Goal: Task Accomplishment & Management: Use online tool/utility

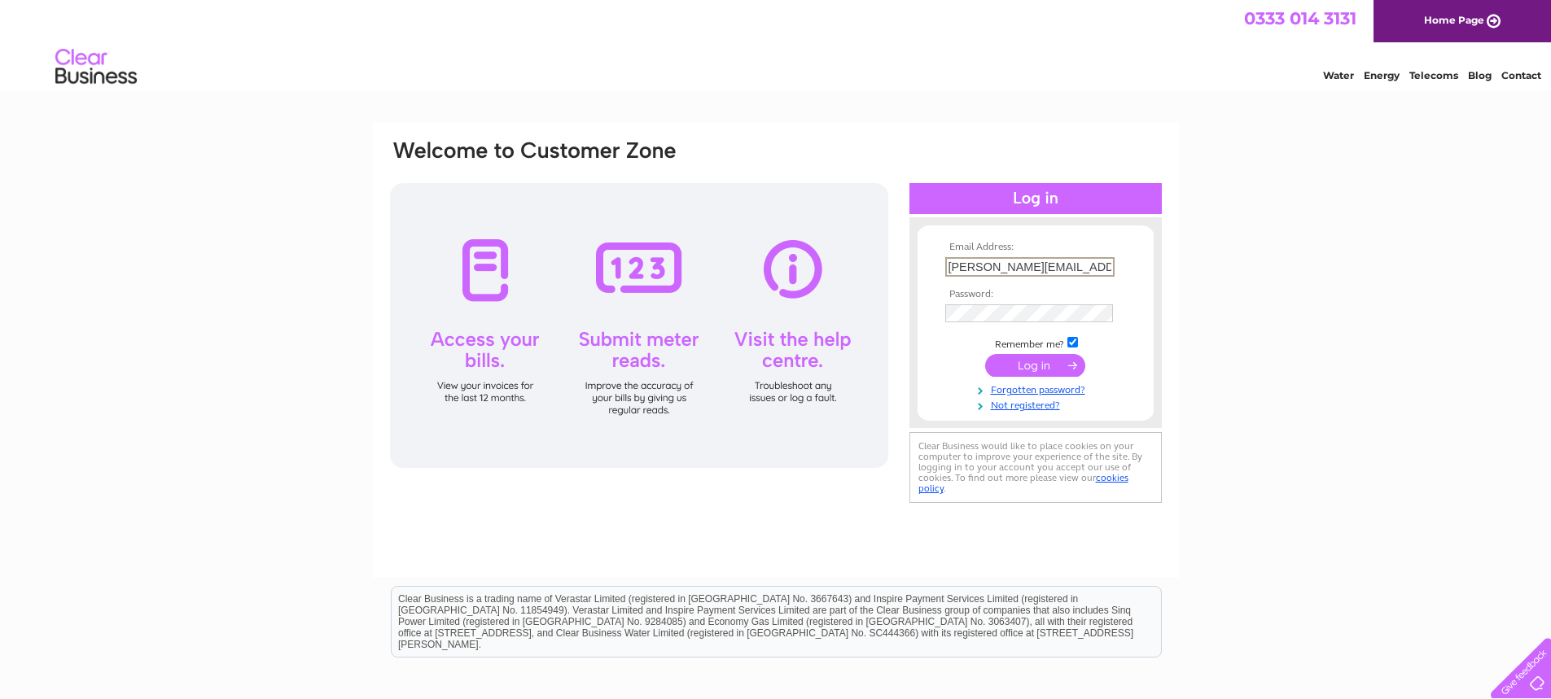
type input "ian.hodgson@icl-group.com"
click at [1046, 364] on input "submit" at bounding box center [1035, 365] width 100 height 23
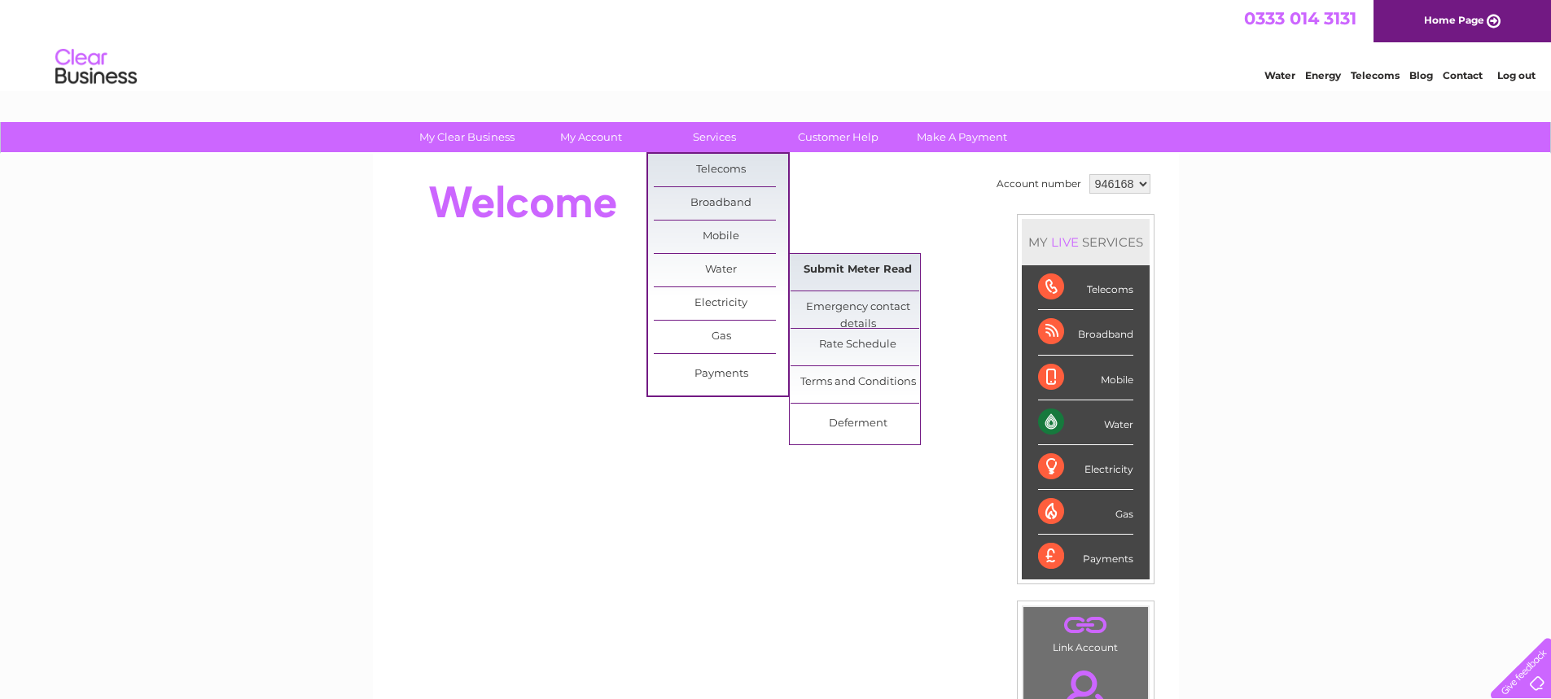
click at [824, 269] on link "Submit Meter Read" at bounding box center [857, 270] width 134 height 33
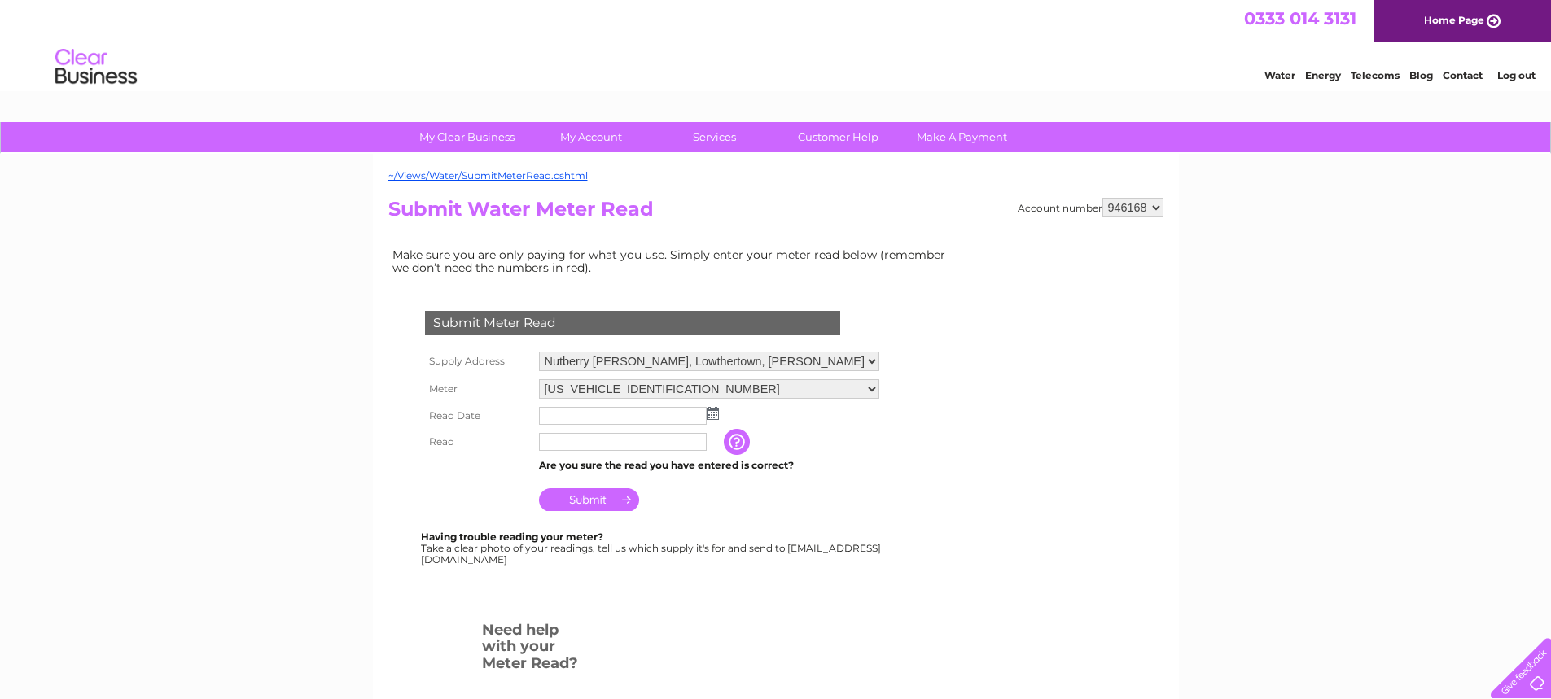
click at [715, 415] on img at bounding box center [713, 413] width 12 height 13
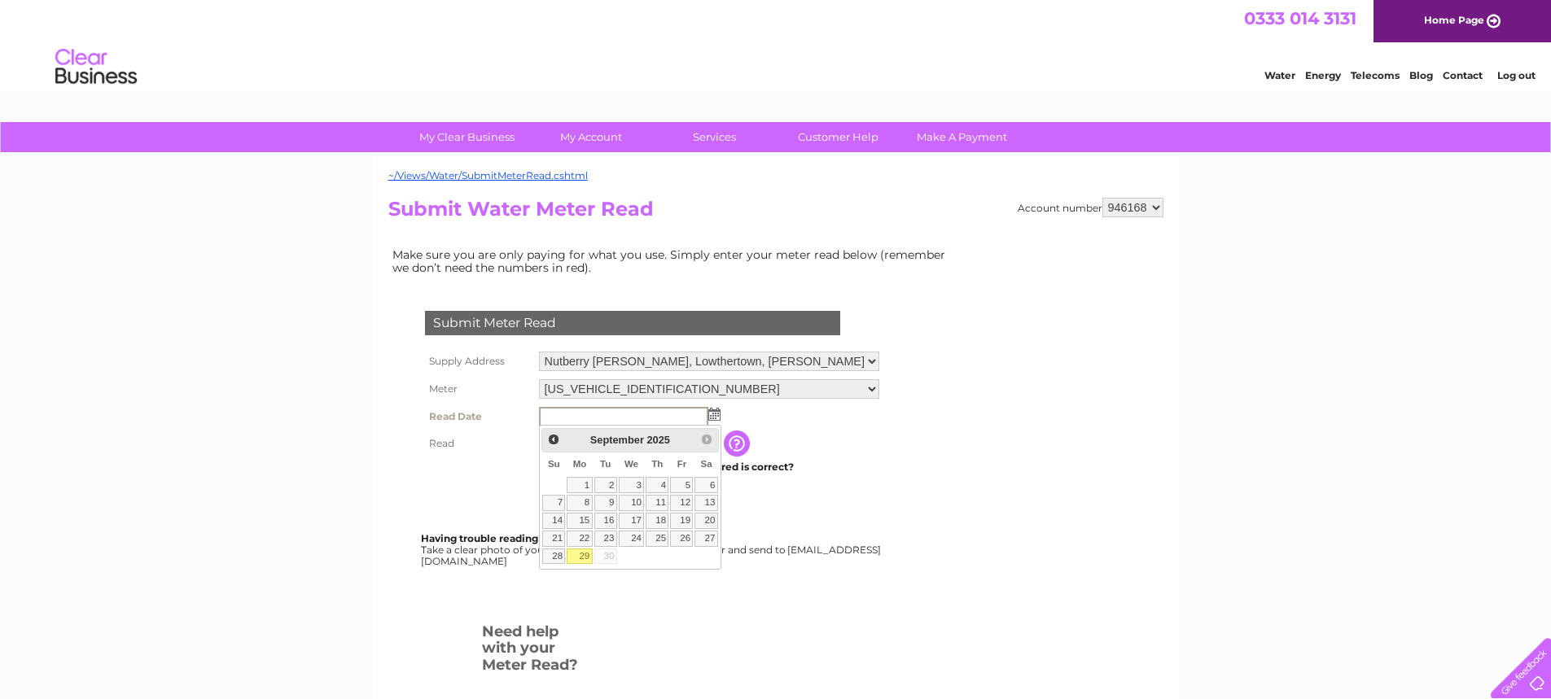
click at [582, 556] on link "29" at bounding box center [579, 557] width 25 height 16
type input "2025/09/29"
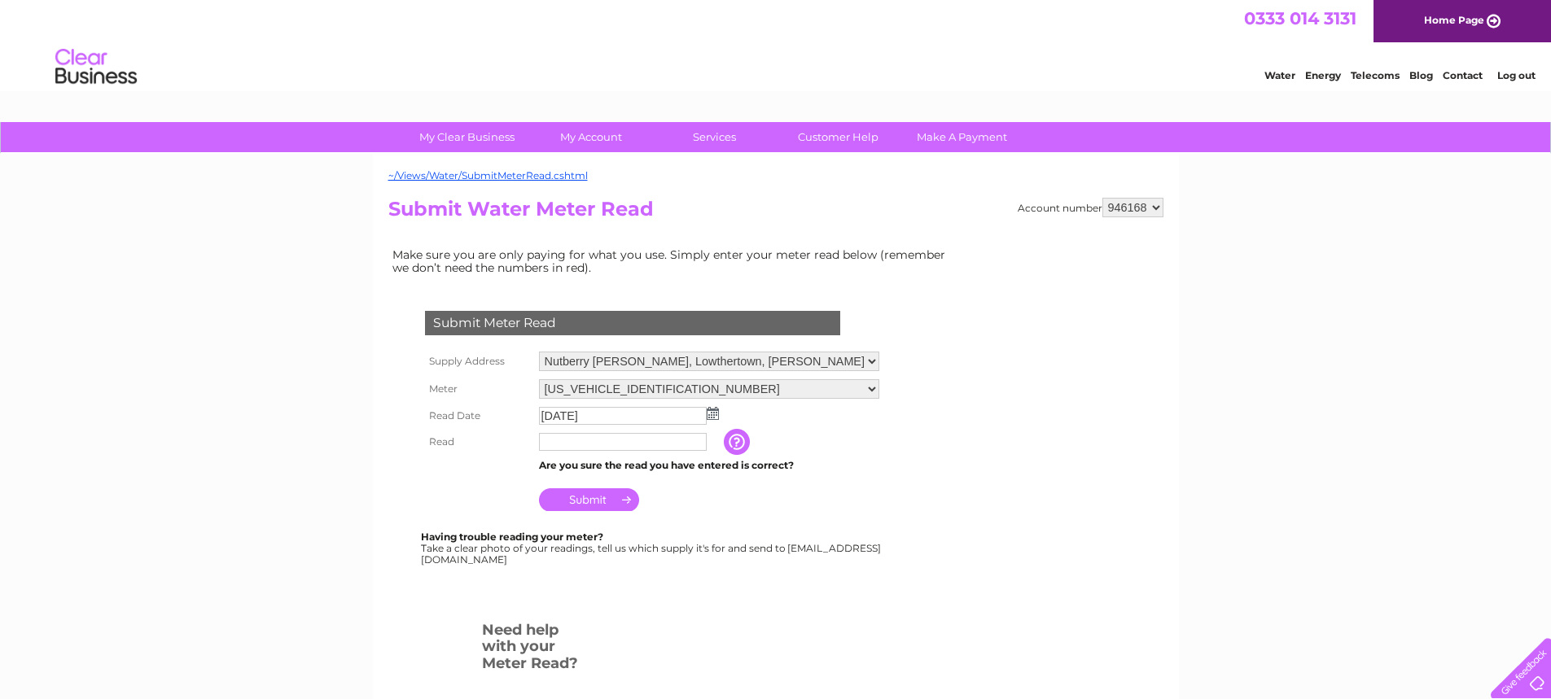
click at [600, 442] on input "text" at bounding box center [623, 442] width 168 height 18
type input "16255"
click at [597, 501] on input "Submit" at bounding box center [589, 501] width 100 height 23
